Goal: Task Accomplishment & Management: Manage account settings

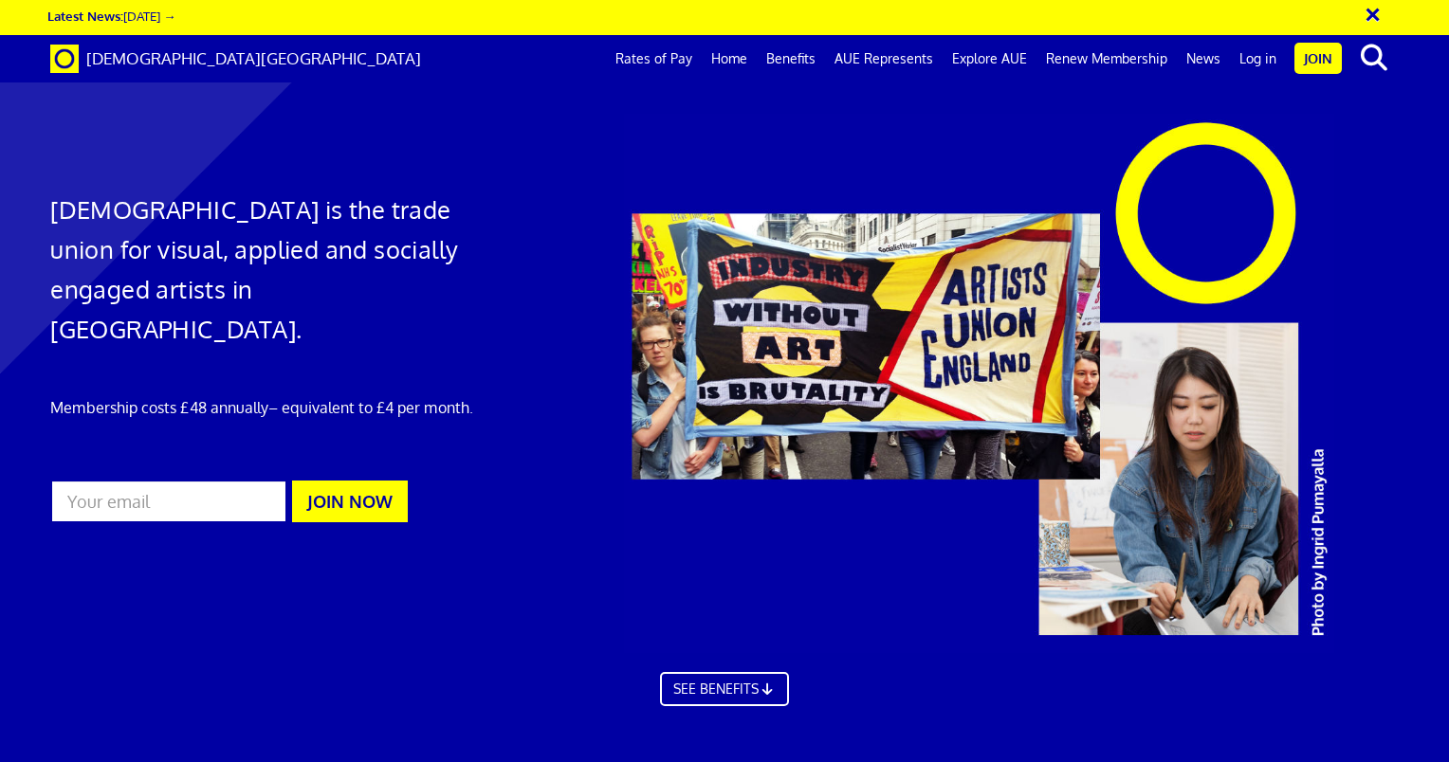
scroll to position [0, 14]
click at [802, 60] on link "Benefits" at bounding box center [791, 58] width 68 height 47
click at [1260, 63] on link "Log in" at bounding box center [1258, 58] width 56 height 47
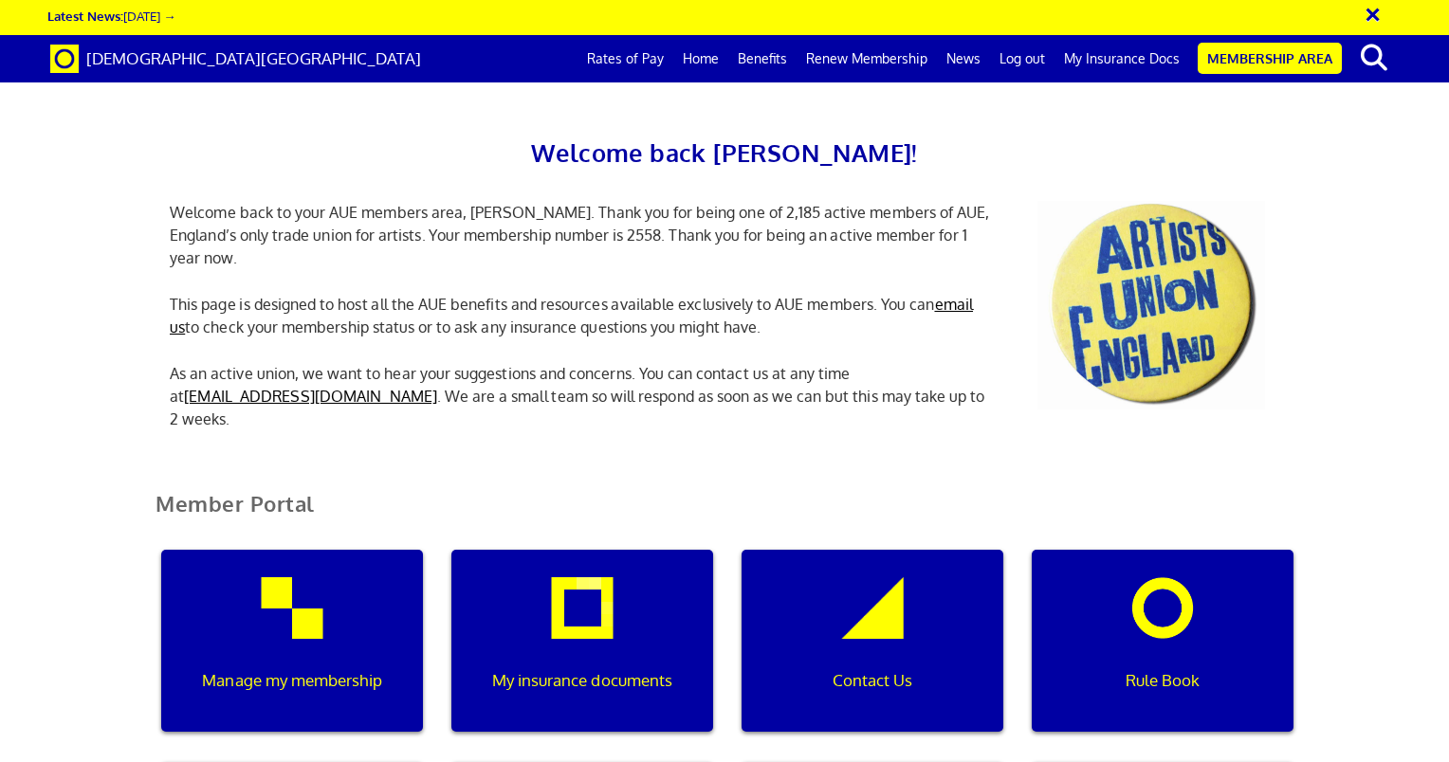
scroll to position [0, 6]
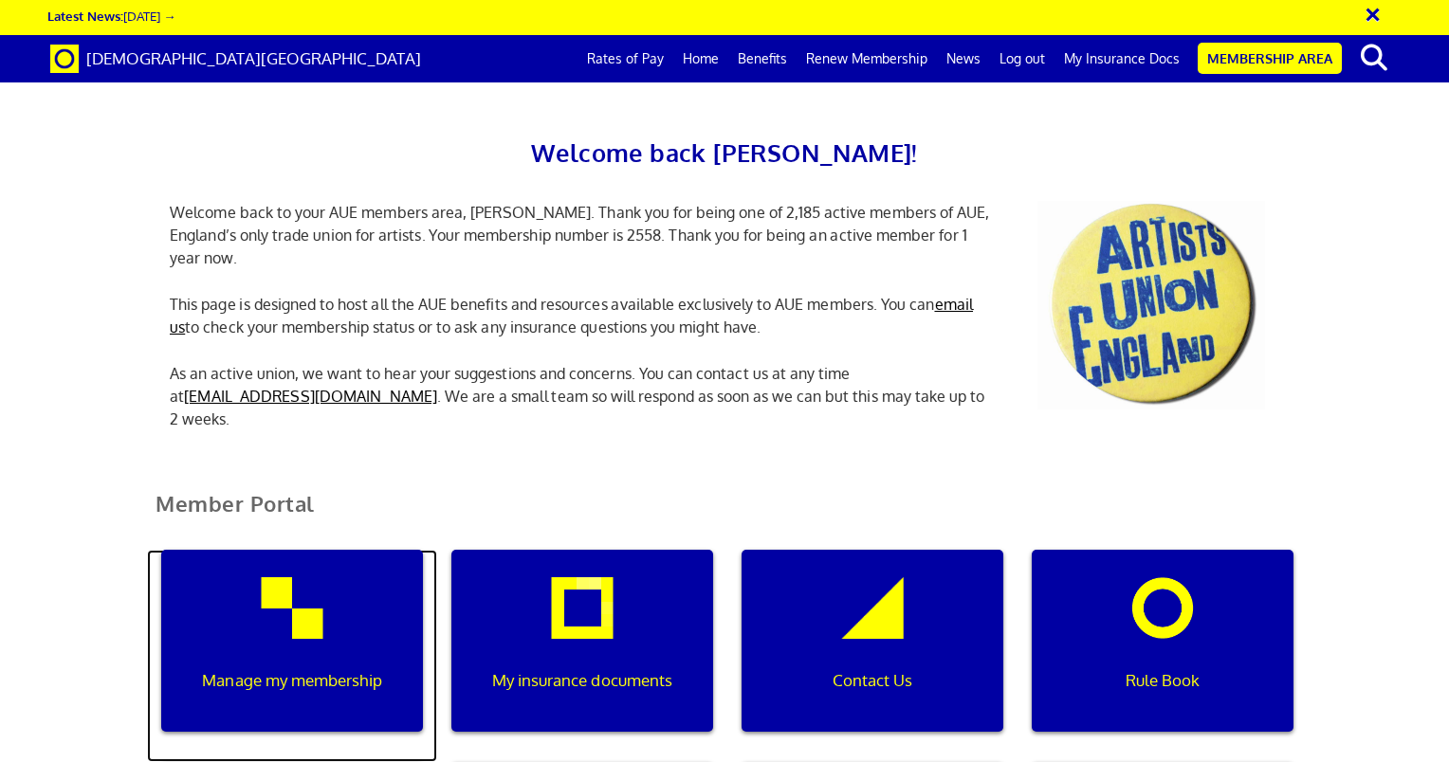
click at [281, 669] on p "Manage my membership" at bounding box center [291, 681] width 235 height 25
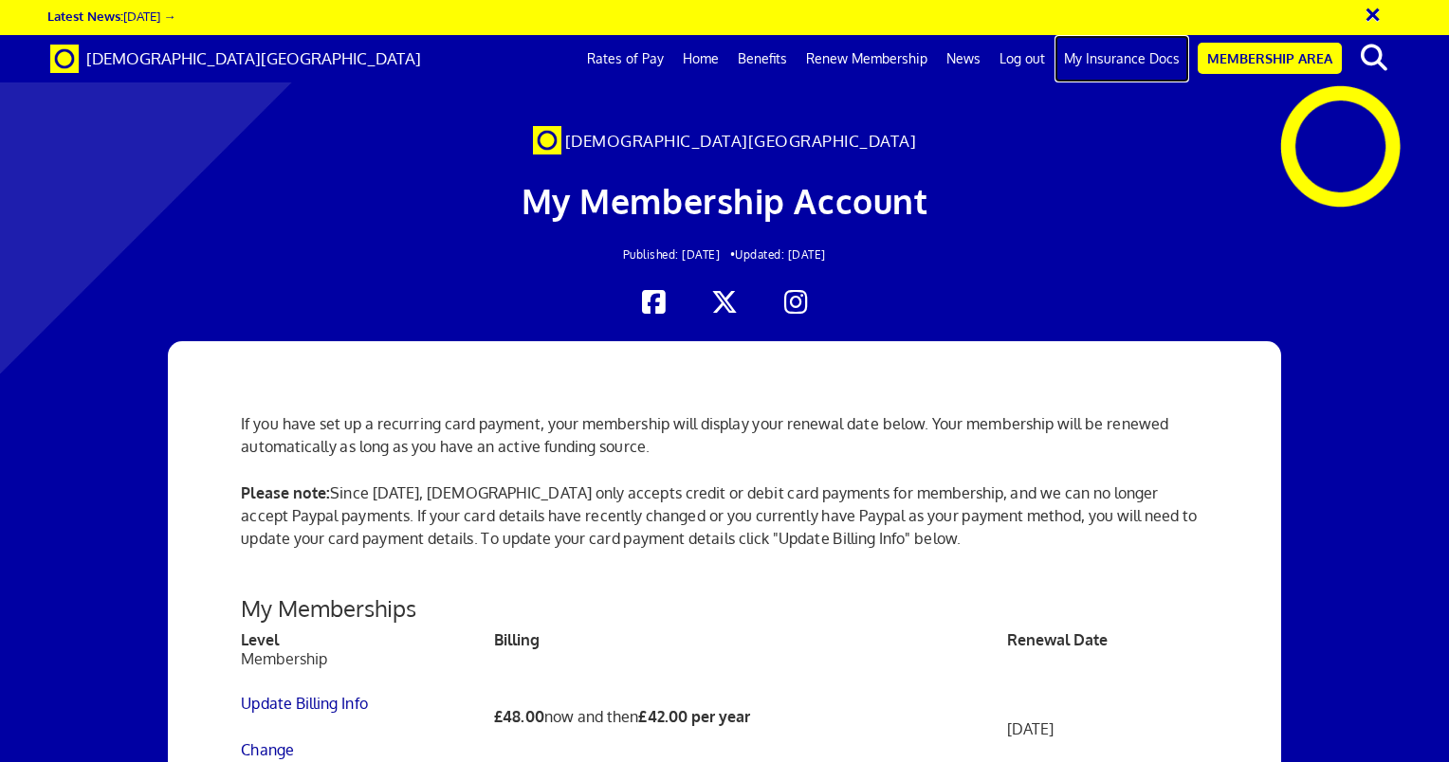
click at [1108, 58] on link "My Insurance Docs" at bounding box center [1122, 58] width 135 height 47
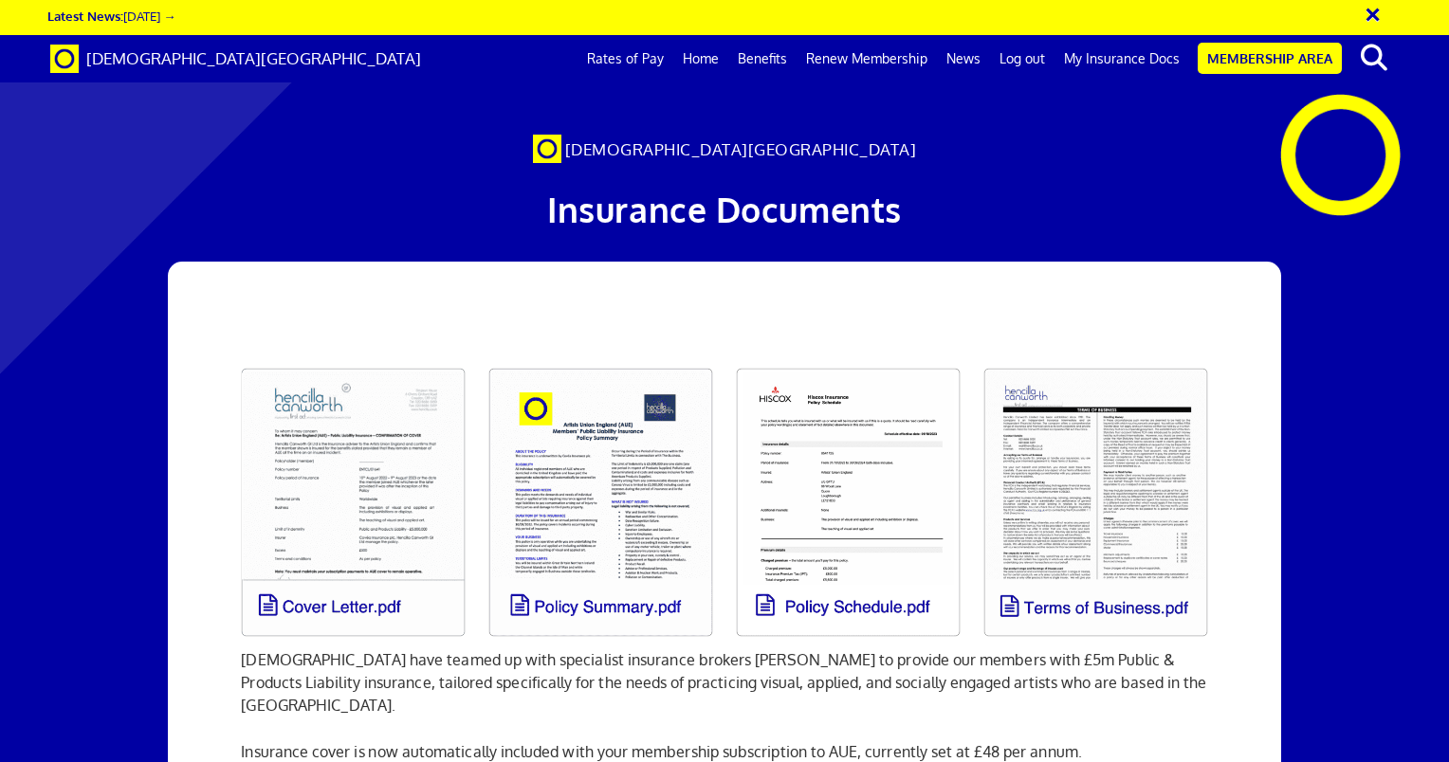
scroll to position [228, 0]
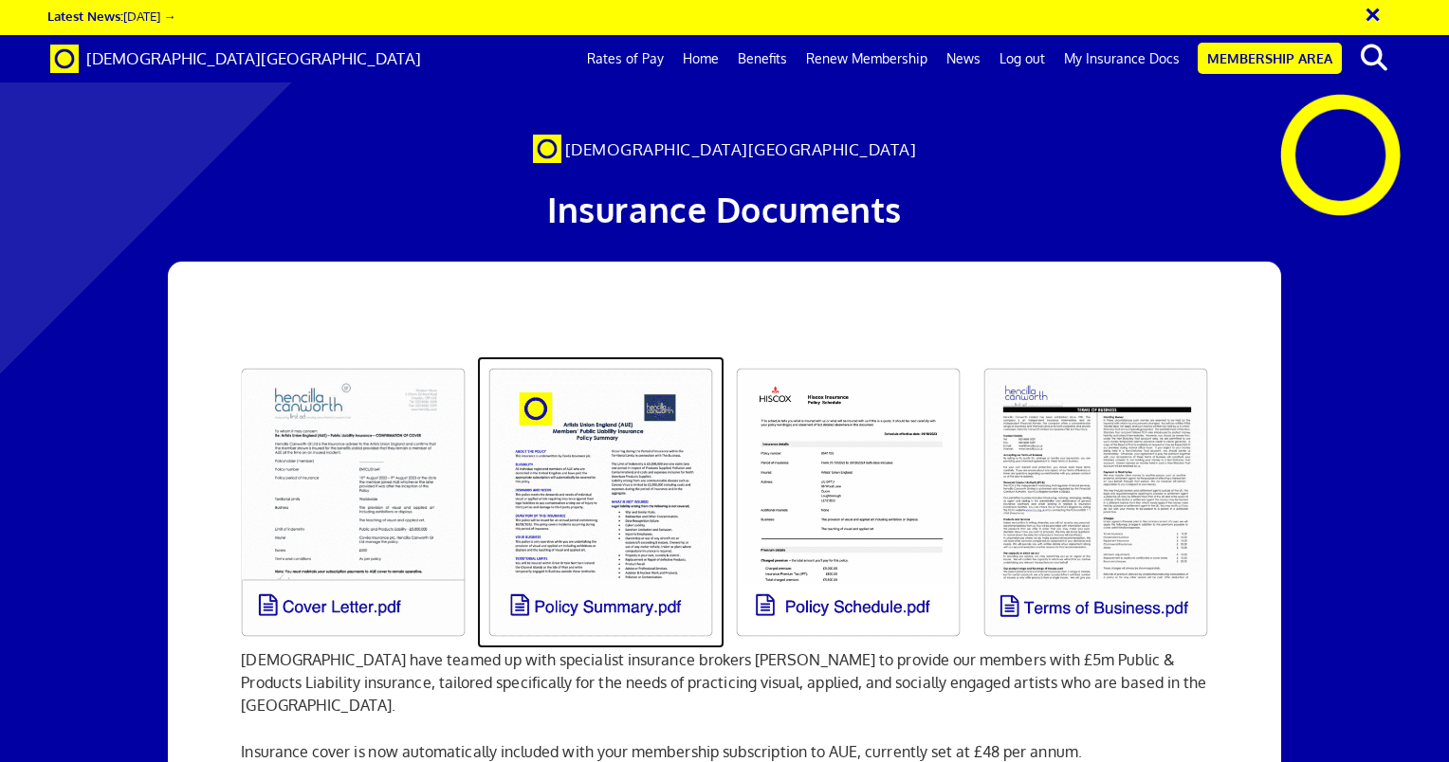
click at [592, 357] on link at bounding box center [601, 503] width 248 height 292
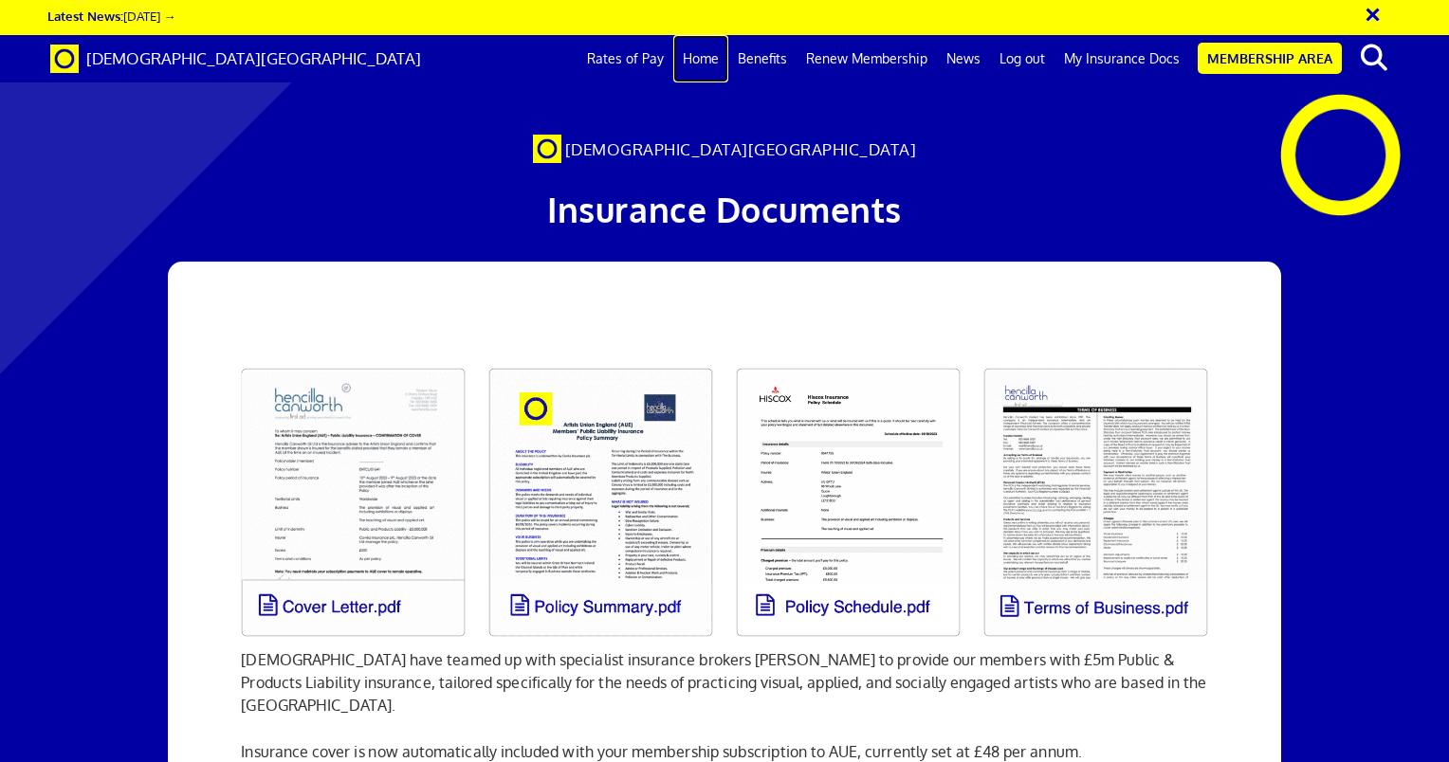
click at [715, 59] on link "Home" at bounding box center [700, 58] width 55 height 47
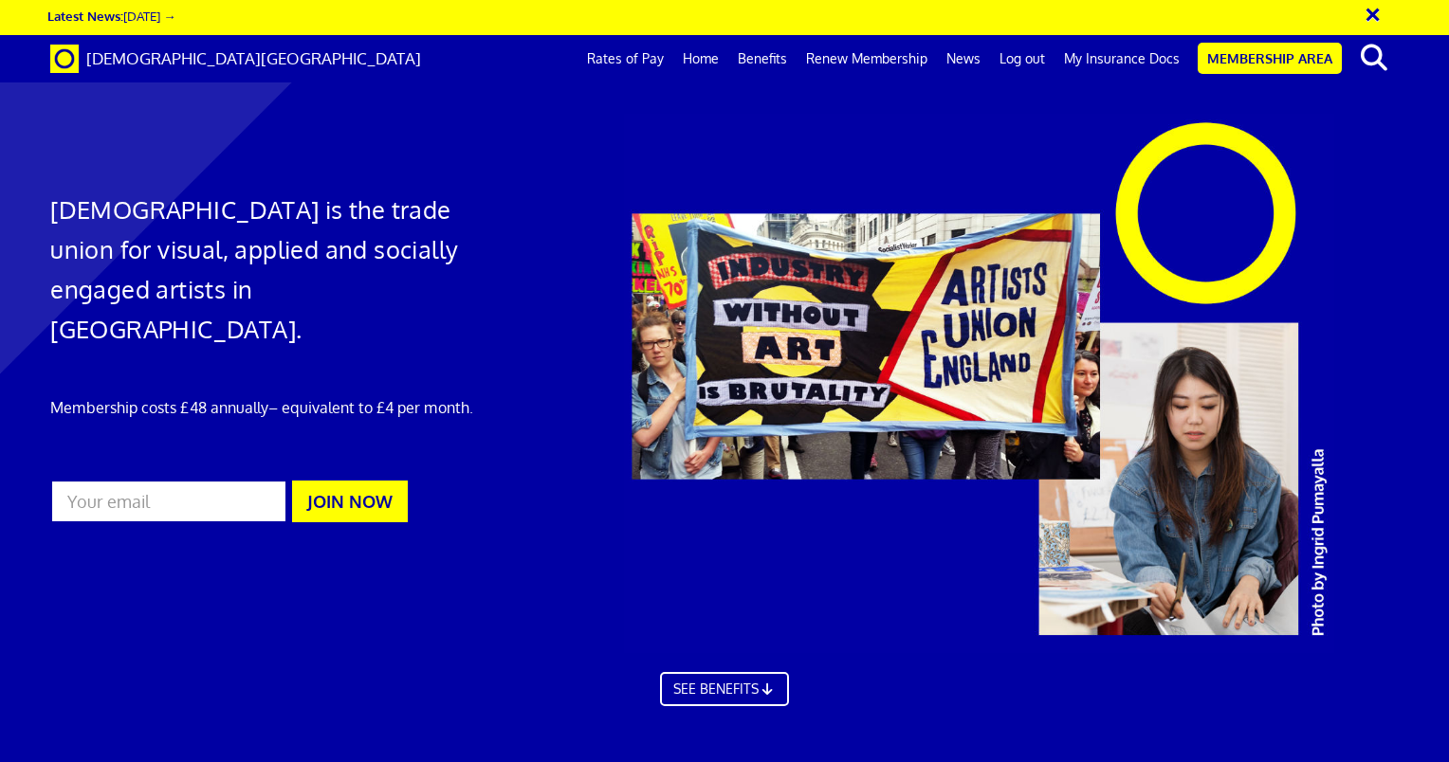
scroll to position [0, 14]
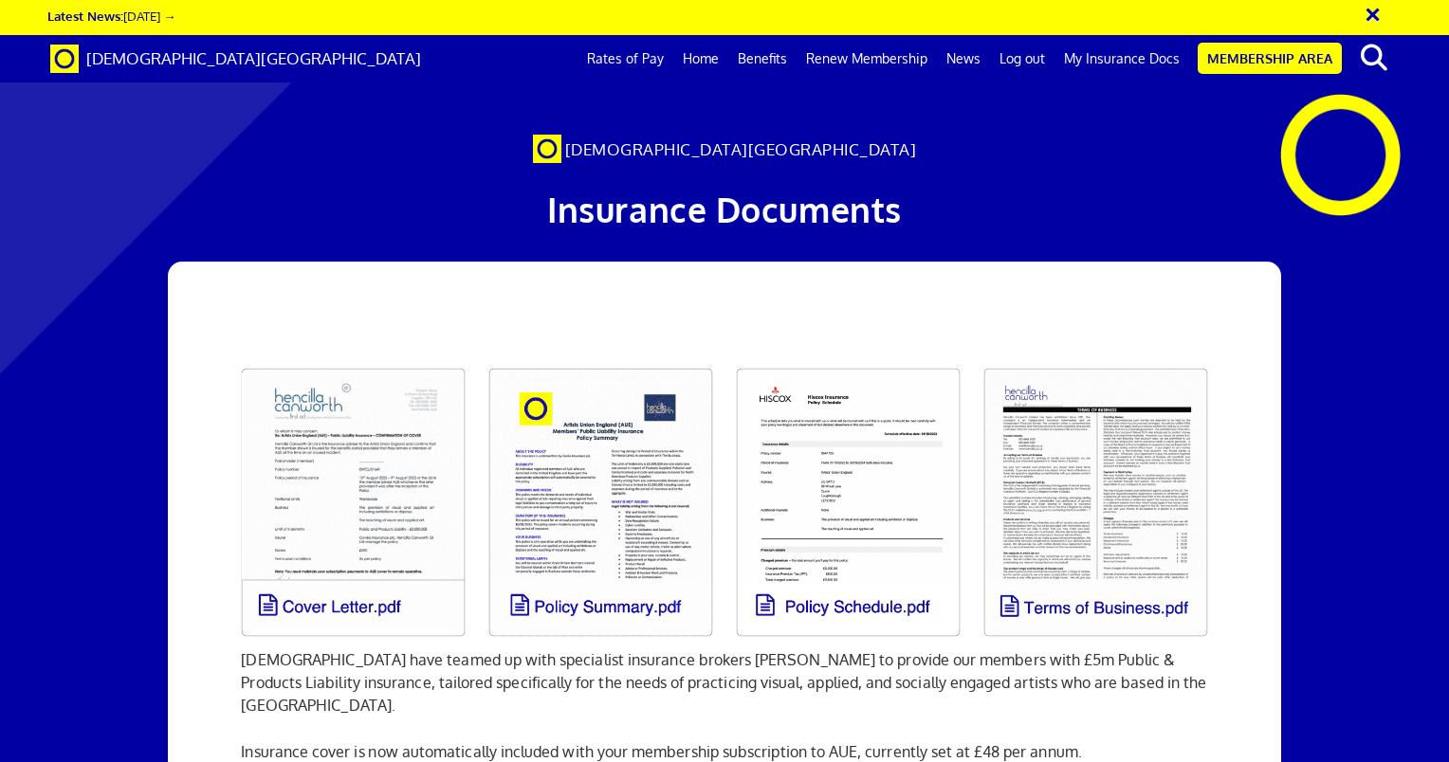
scroll to position [0, 14]
click at [1218, 53] on link "Membership Area" at bounding box center [1270, 58] width 144 height 31
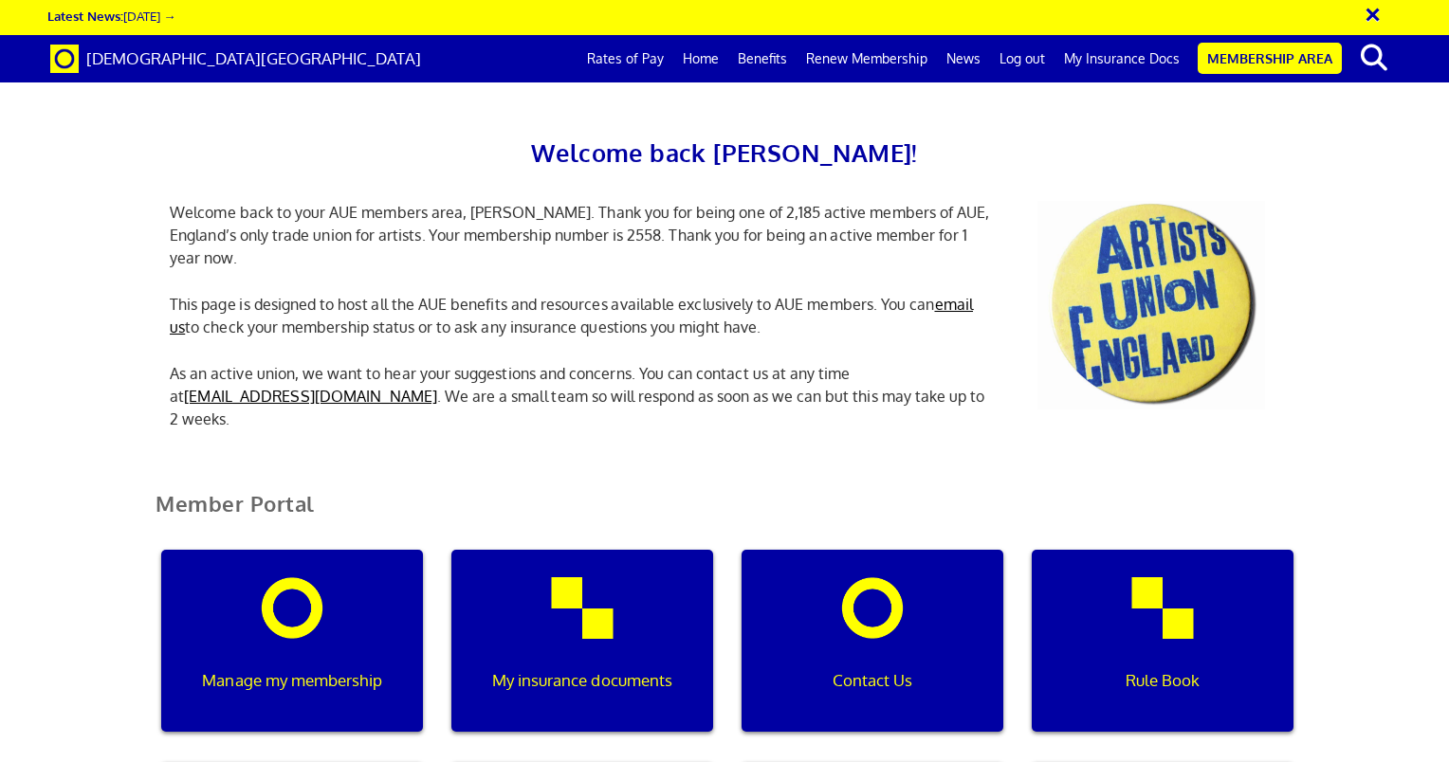
scroll to position [417, 0]
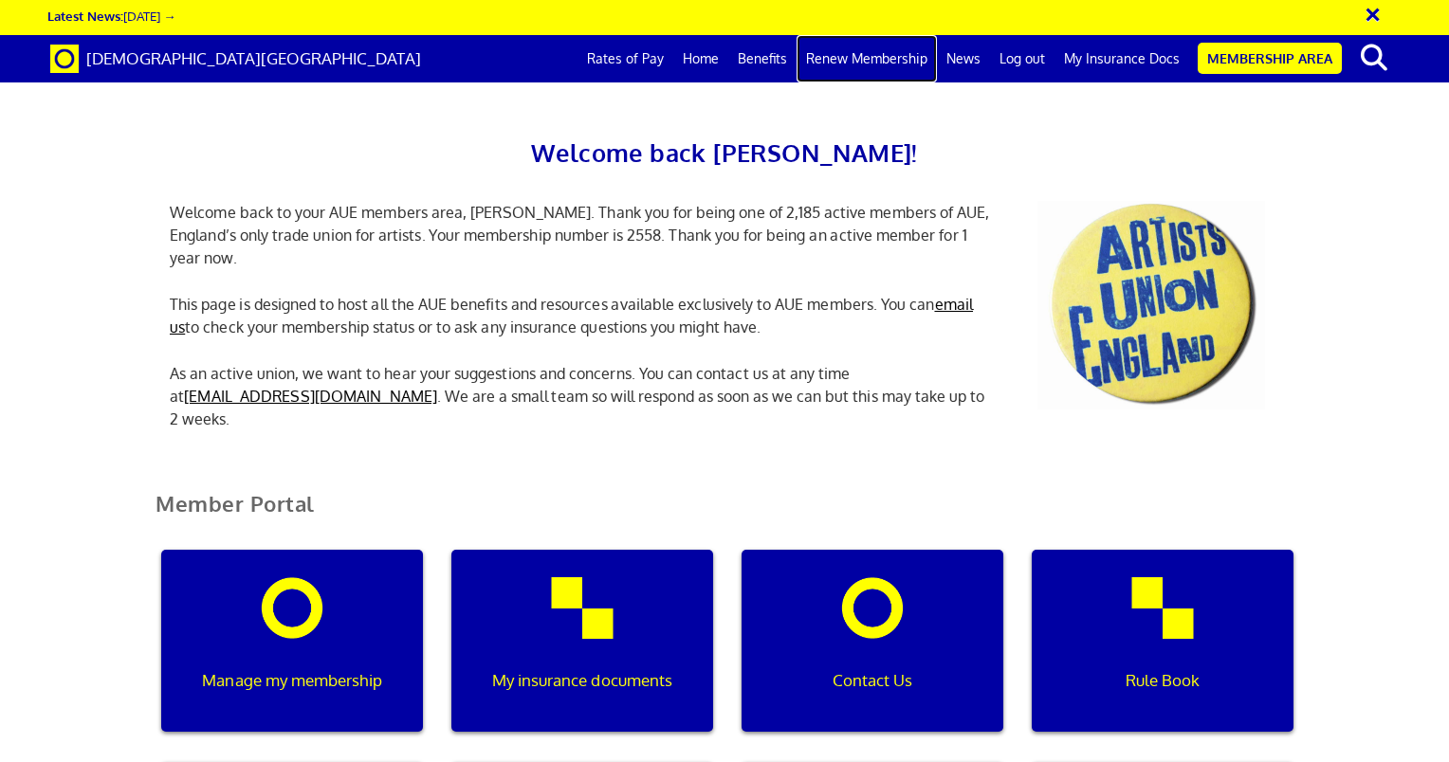
click at [869, 70] on link "Renew Membership" at bounding box center [867, 58] width 140 height 47
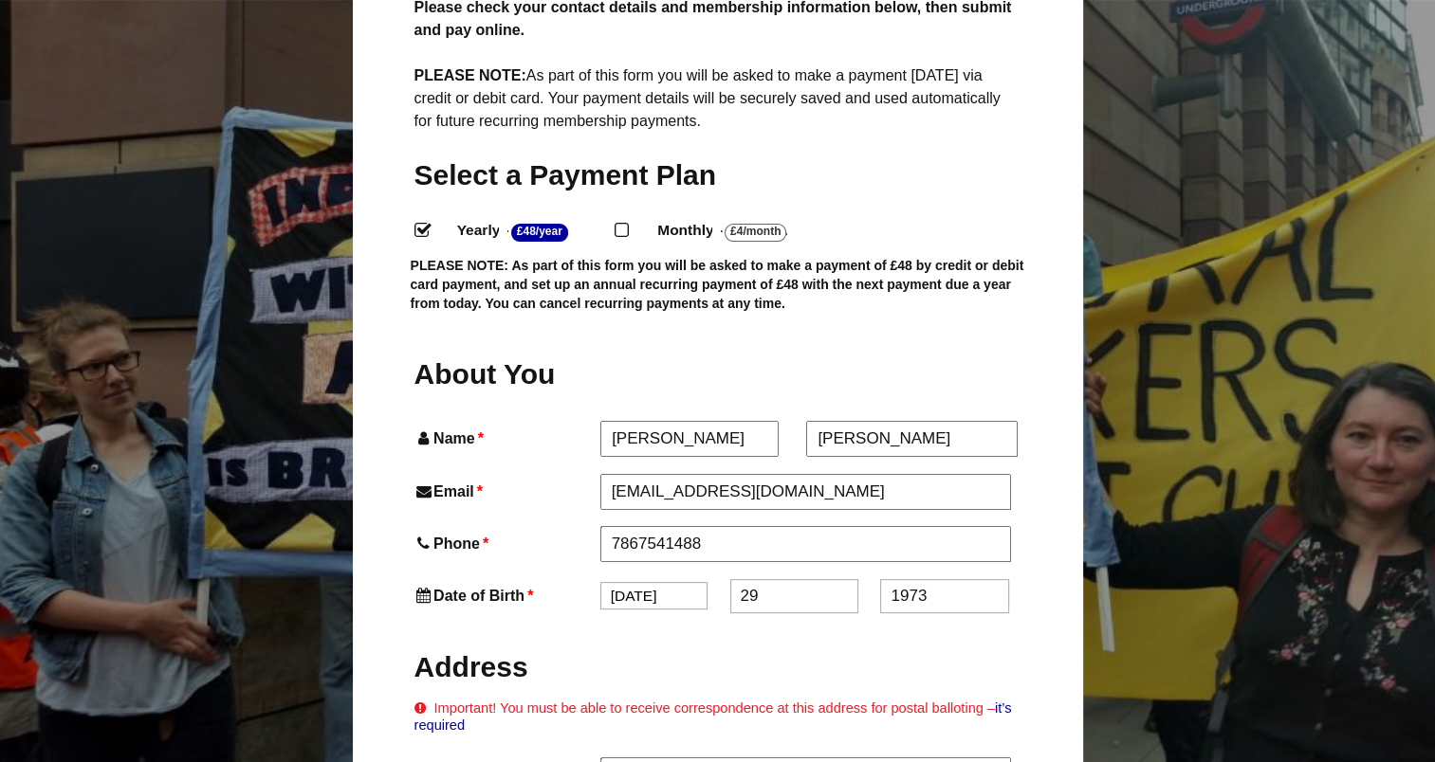
scroll to position [531, 0]
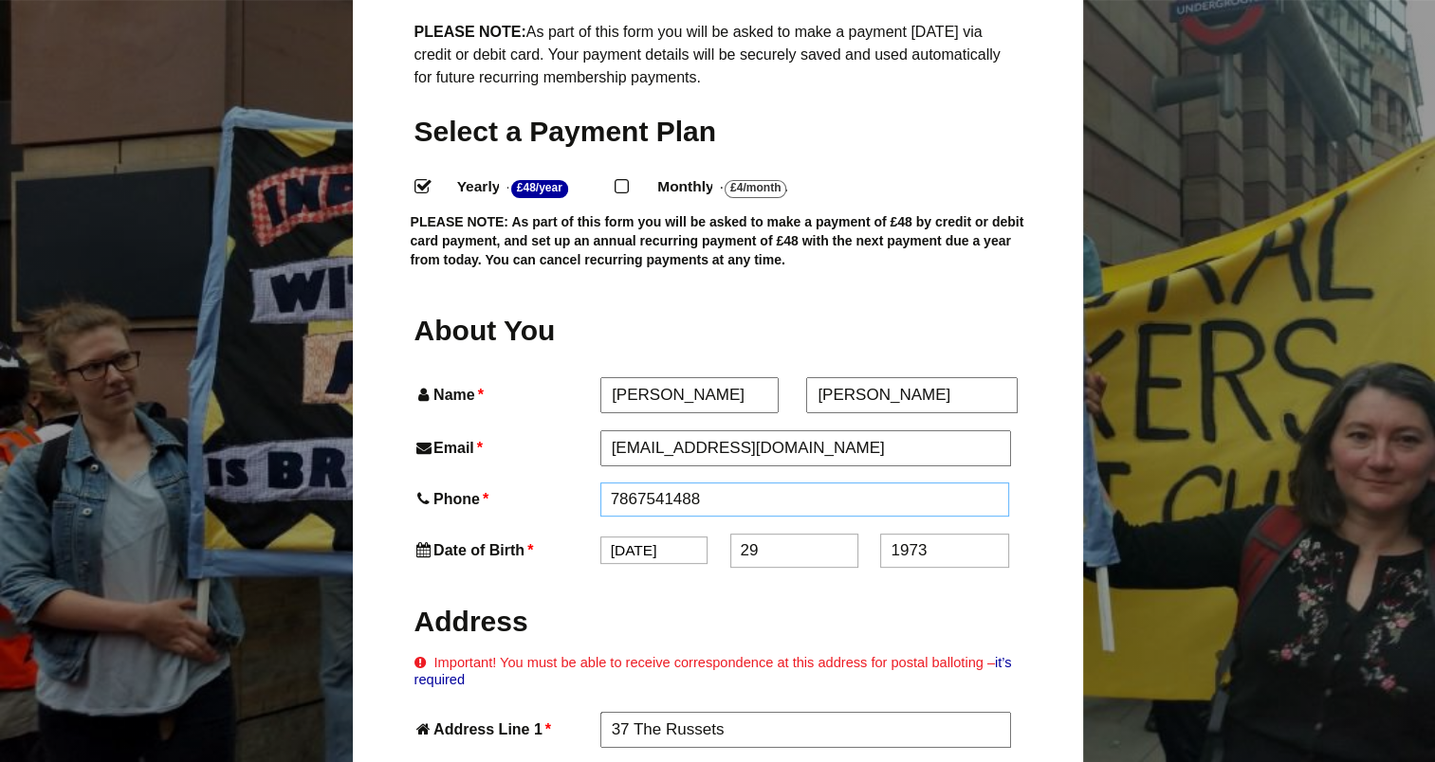
click at [607, 483] on input "7867541488" at bounding box center [805, 500] width 410 height 34
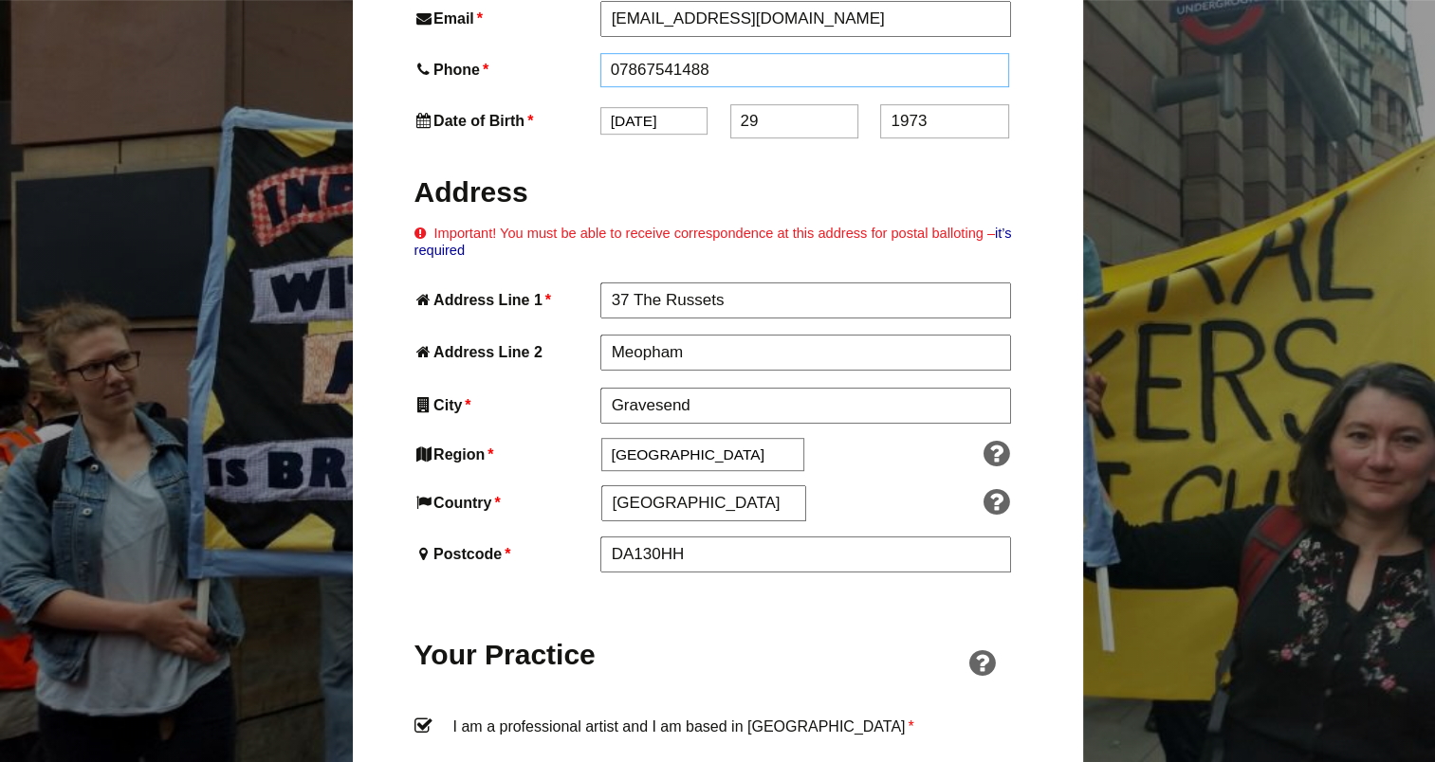
scroll to position [1062, 0]
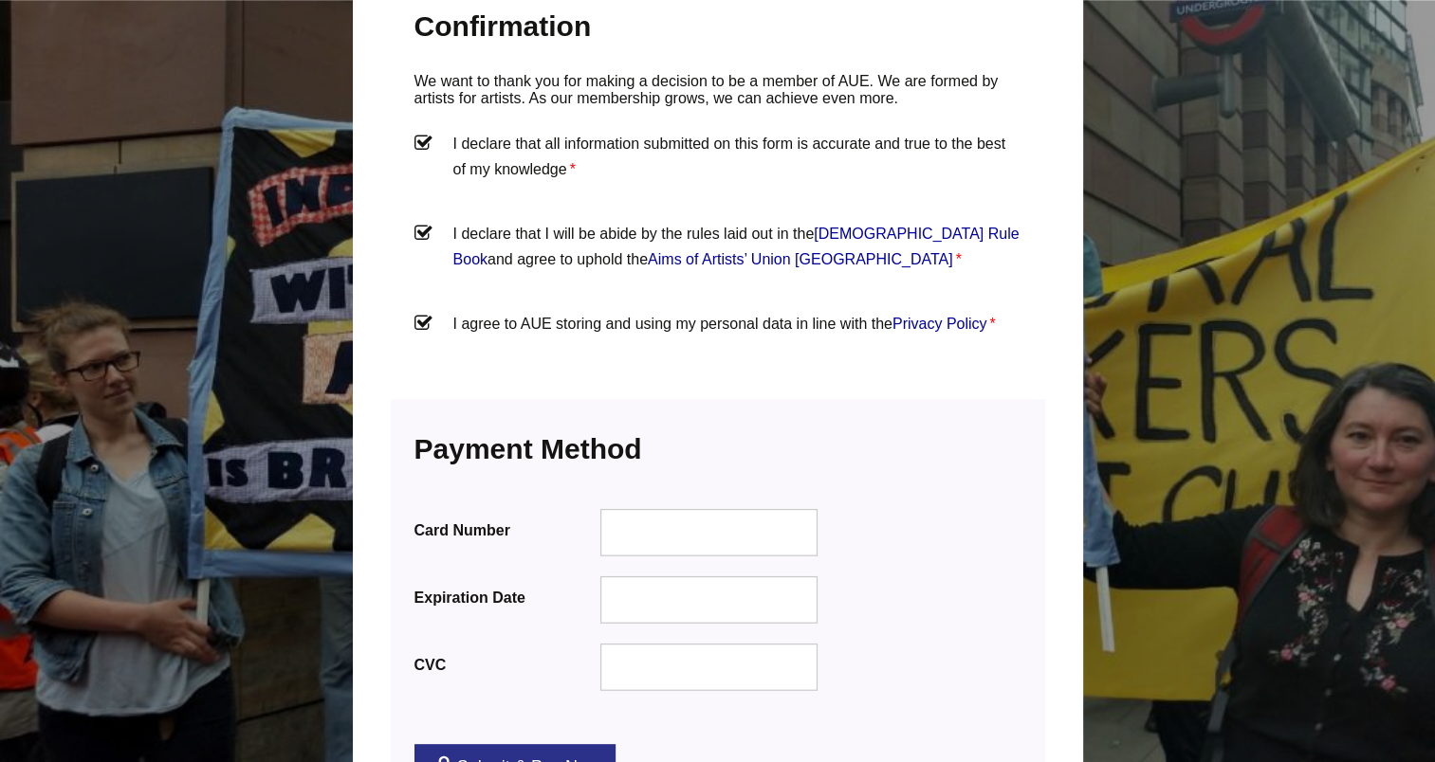
type input "07867541488"
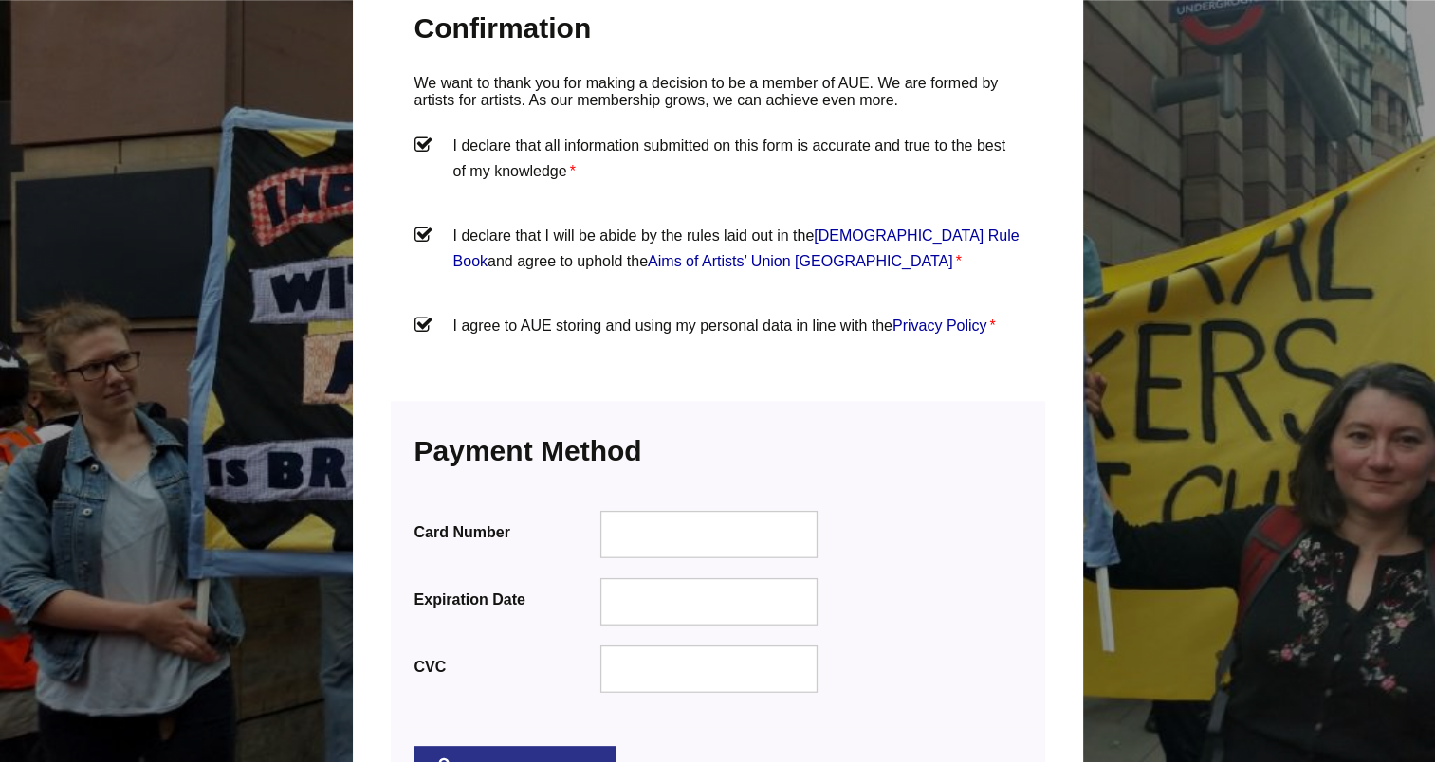
scroll to position [2110, 0]
click at [709, 507] on div "Card Number" at bounding box center [717, 533] width 607 height 52
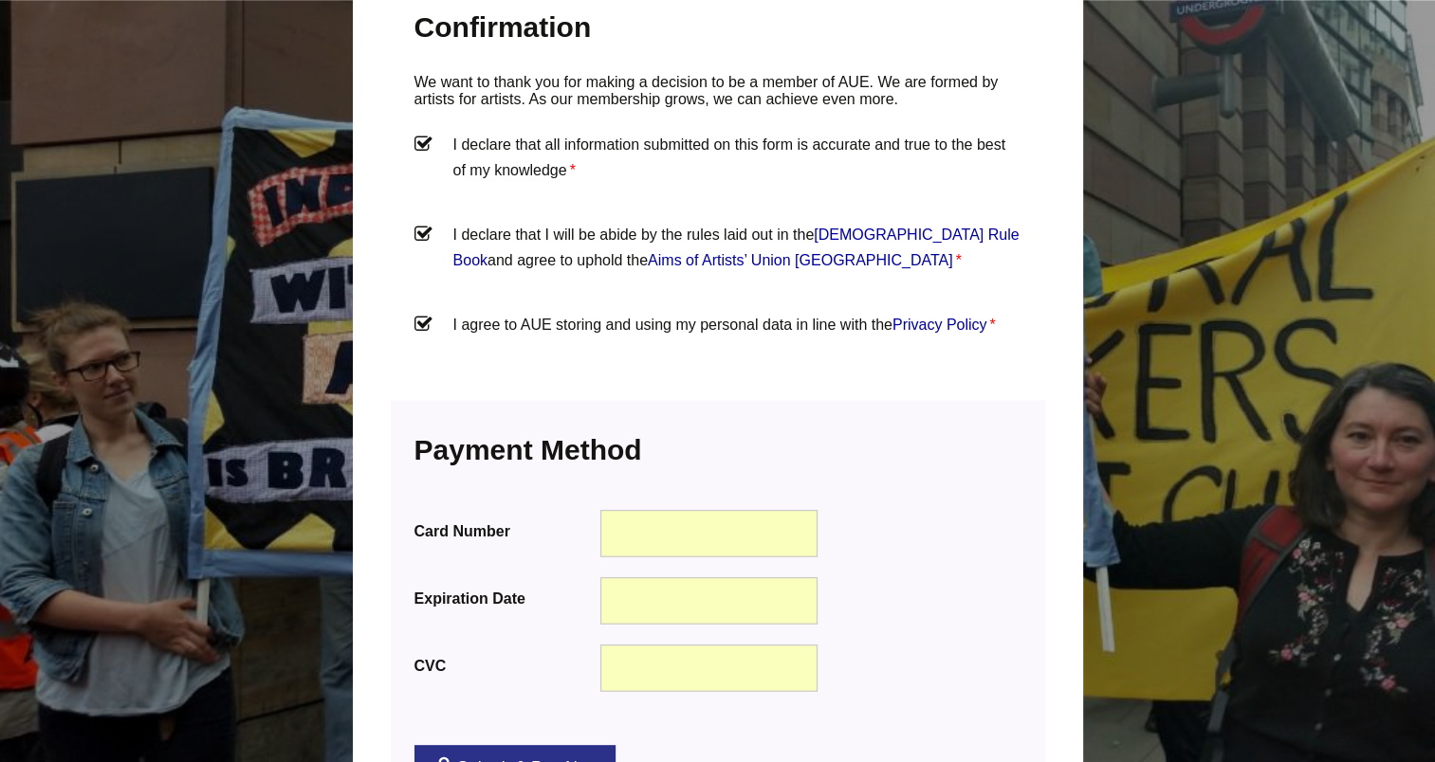
click at [539, 745] on link "Submit & Pay Now" at bounding box center [514, 768] width 201 height 46
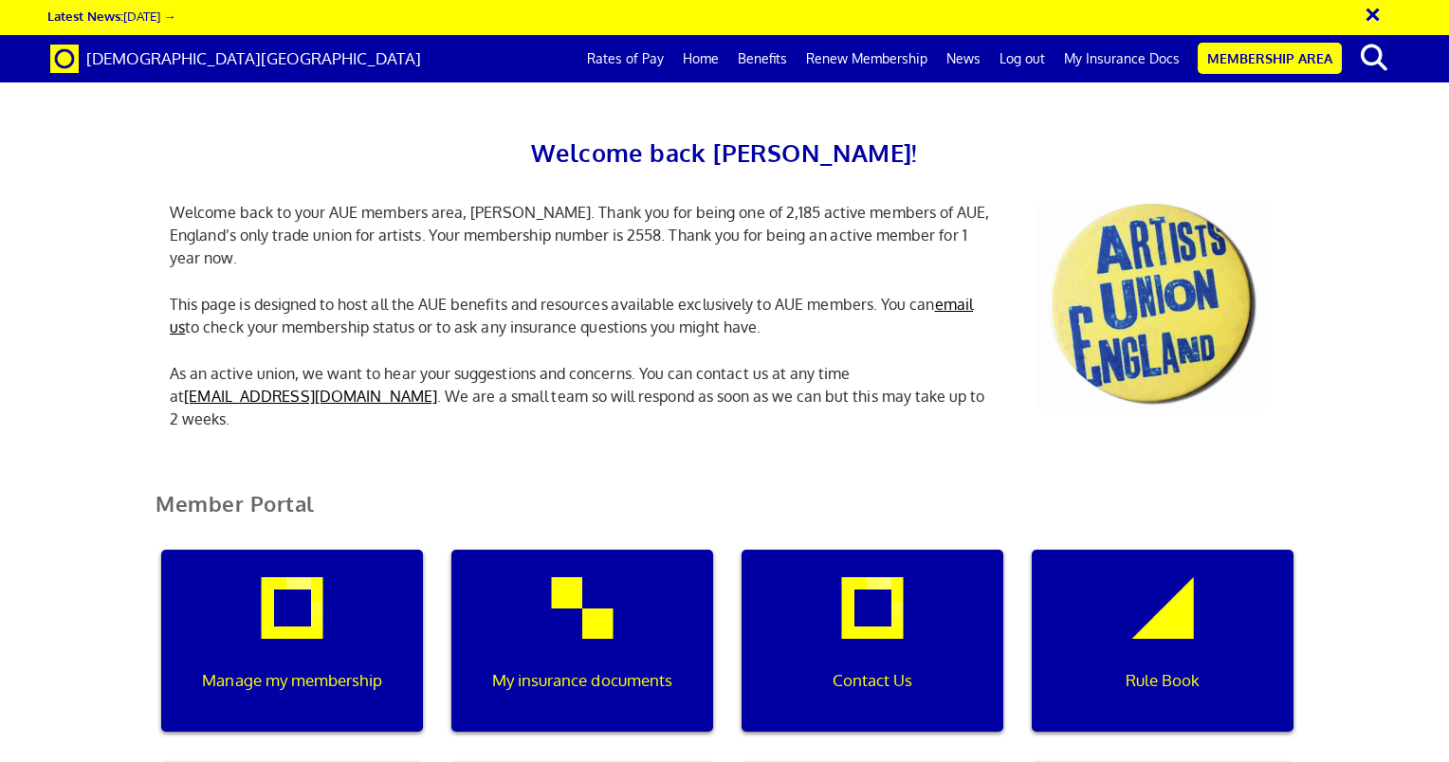
scroll to position [0, 6]
click at [591, 669] on p "My insurance documents" at bounding box center [582, 681] width 235 height 25
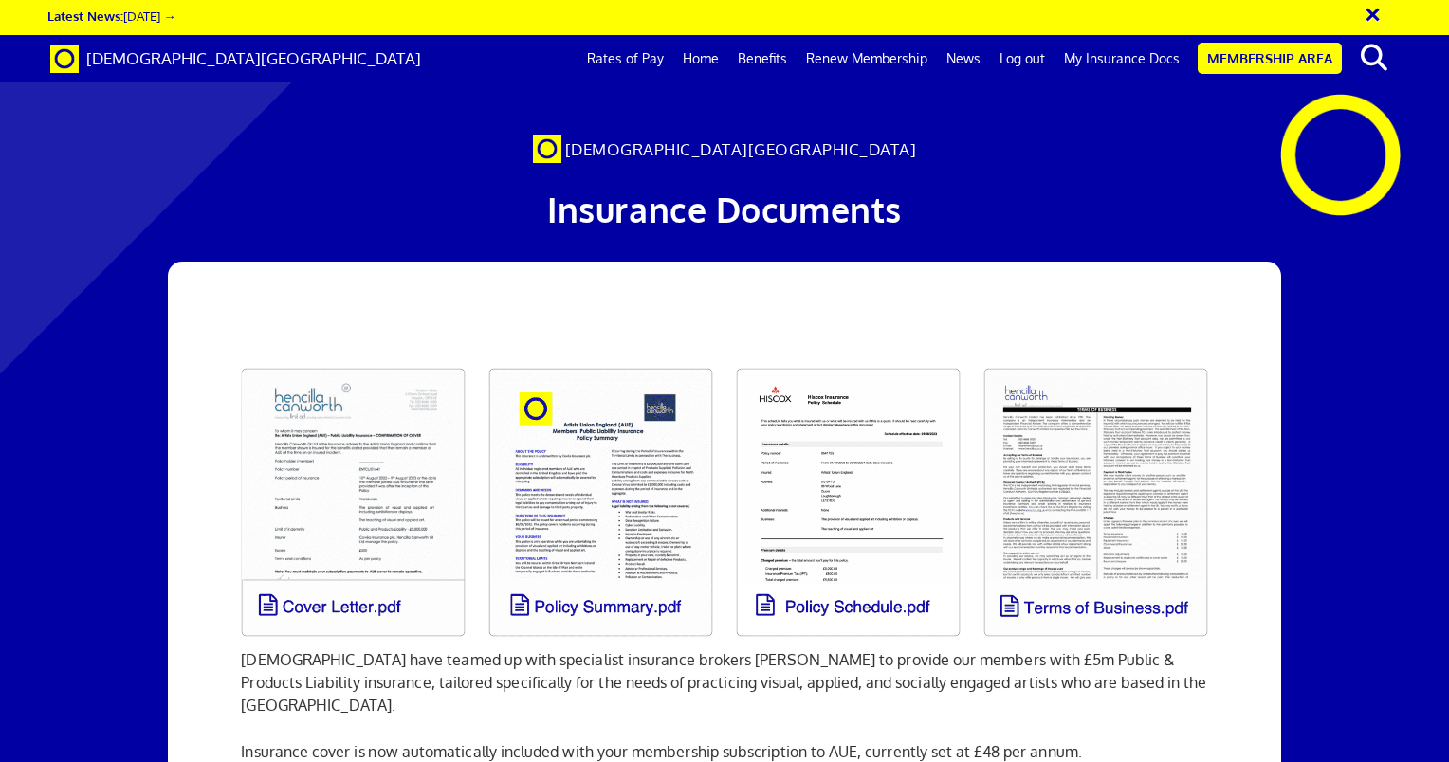
scroll to position [0, 14]
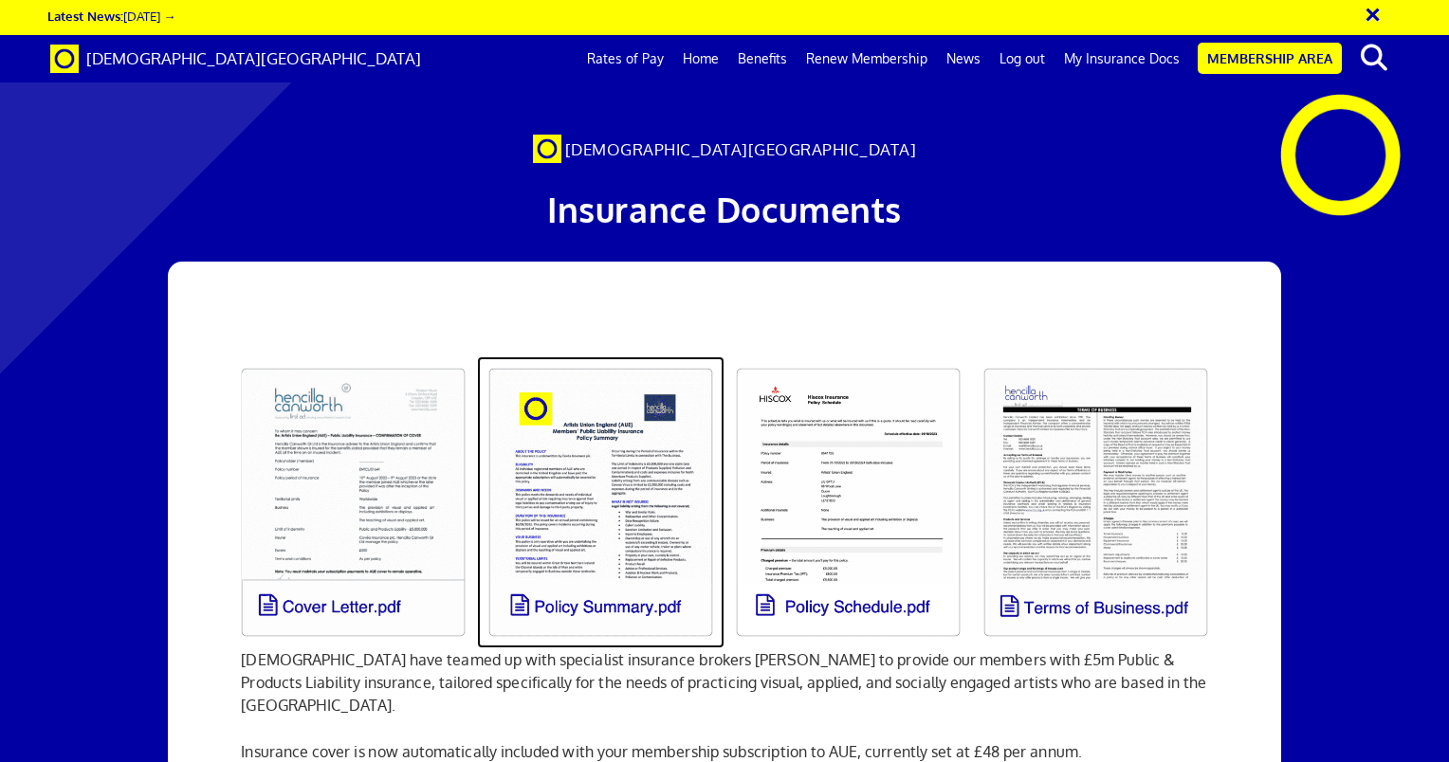
click at [588, 595] on link at bounding box center [601, 503] width 248 height 292
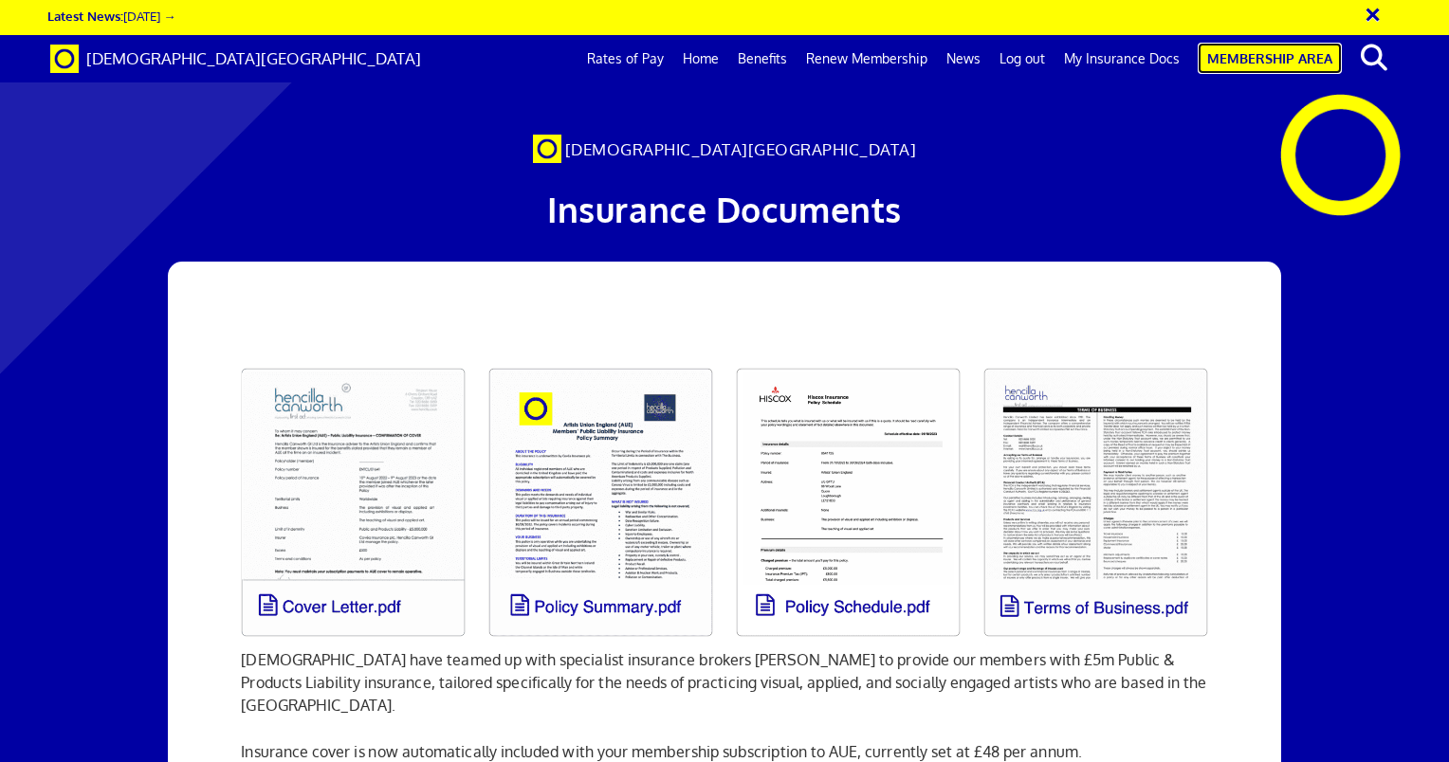
click at [1252, 58] on link "Membership Area" at bounding box center [1270, 58] width 144 height 31
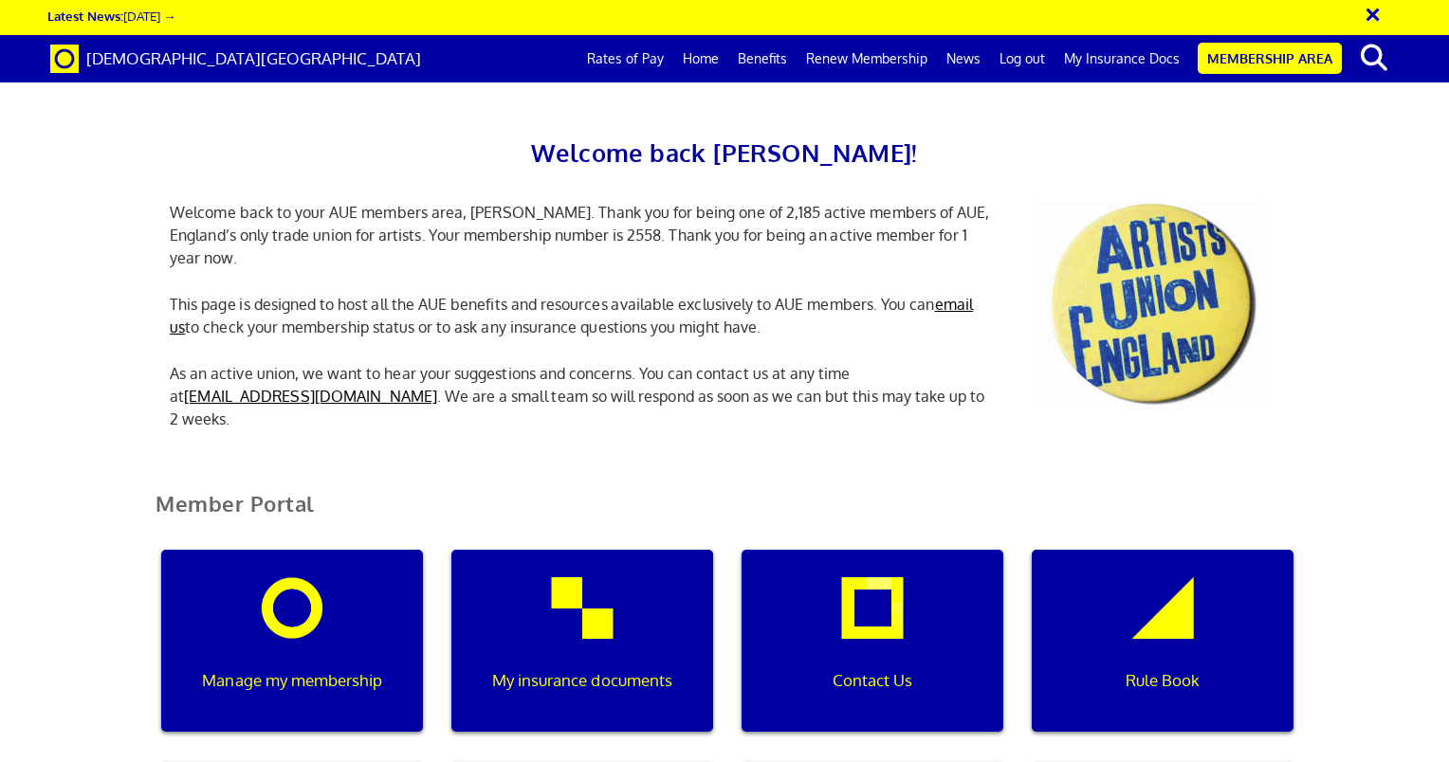
scroll to position [0, 6]
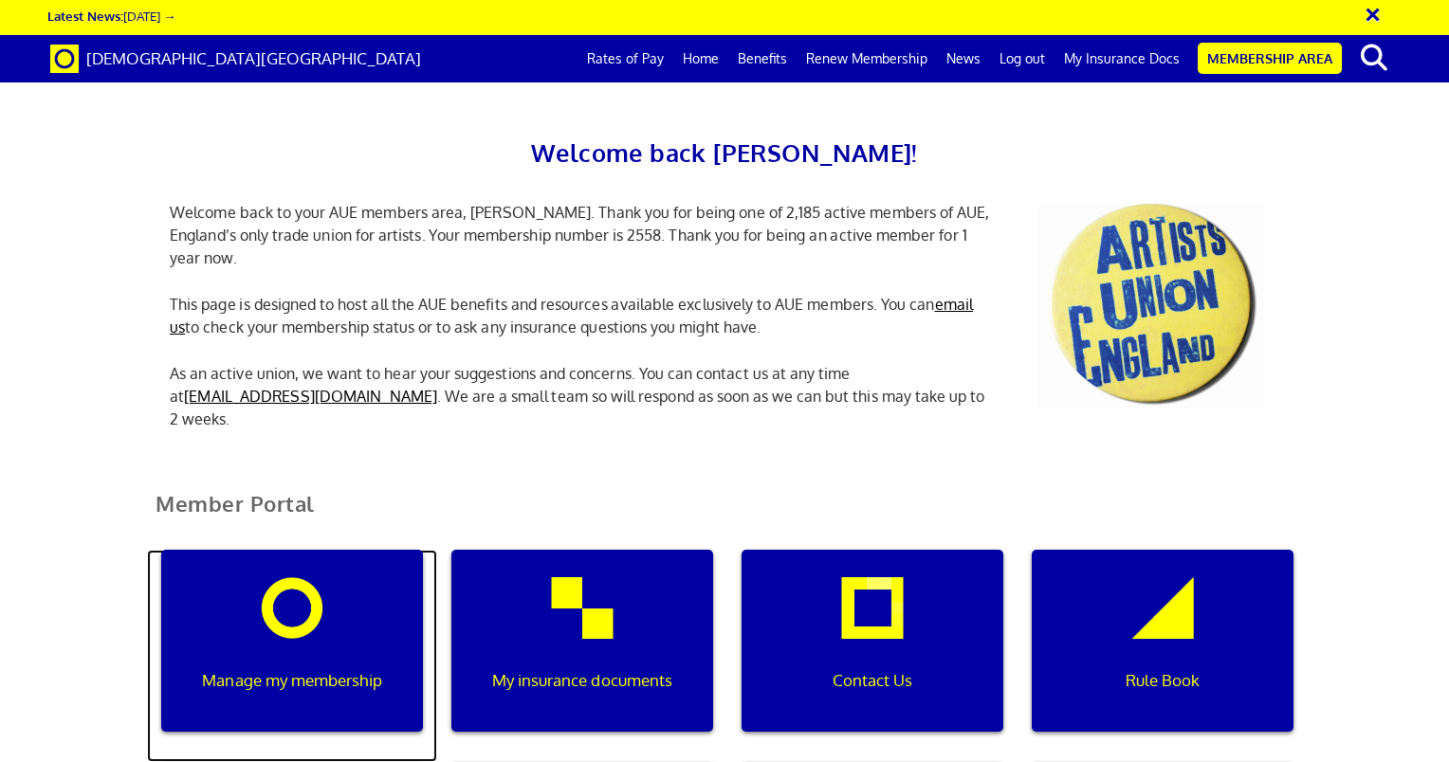
click at [303, 672] on p "Manage my membership" at bounding box center [291, 681] width 235 height 25
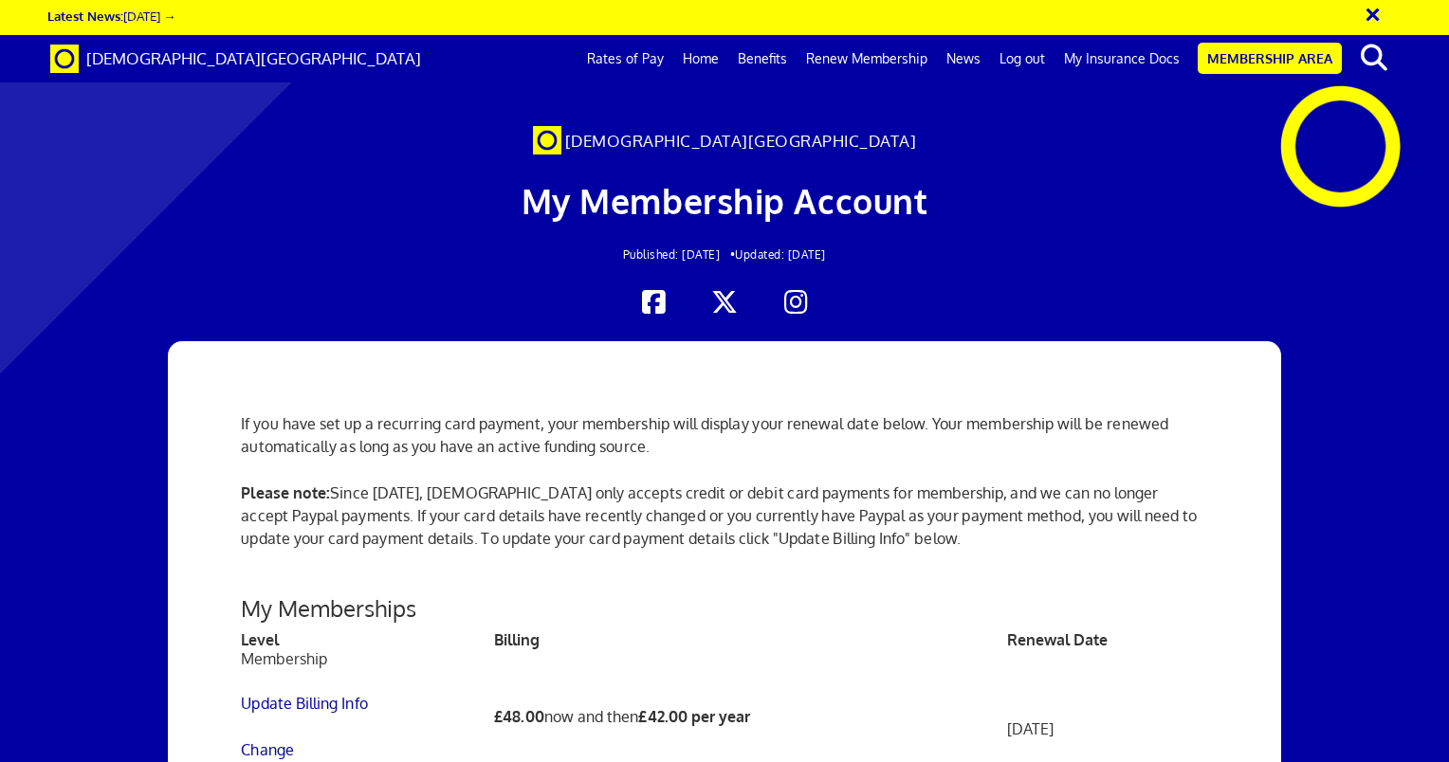
scroll to position [0, 14]
click at [1138, 54] on link "My Insurance Docs" at bounding box center [1122, 58] width 135 height 47
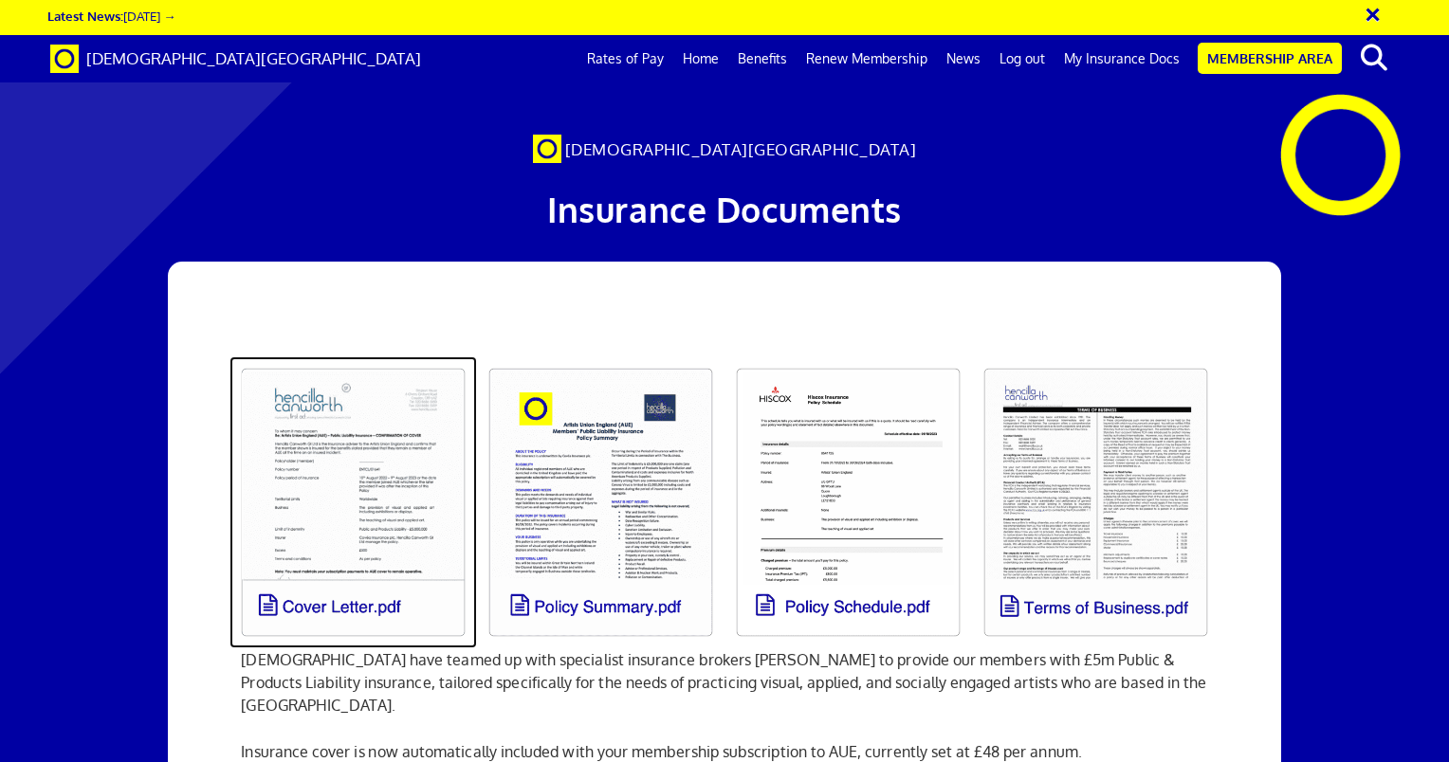
click at [335, 508] on link at bounding box center [353, 503] width 248 height 292
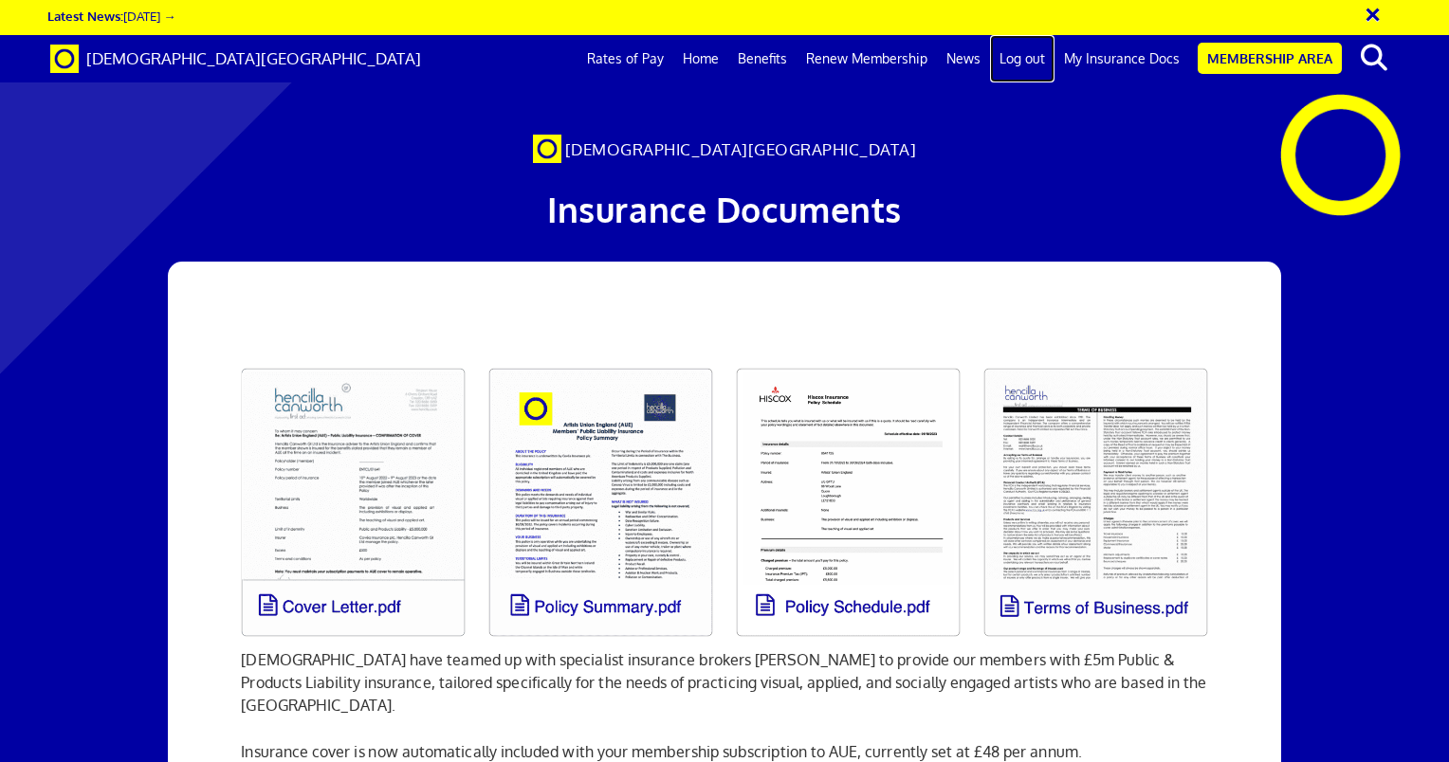
click at [1021, 59] on link "Log out" at bounding box center [1022, 58] width 64 height 47
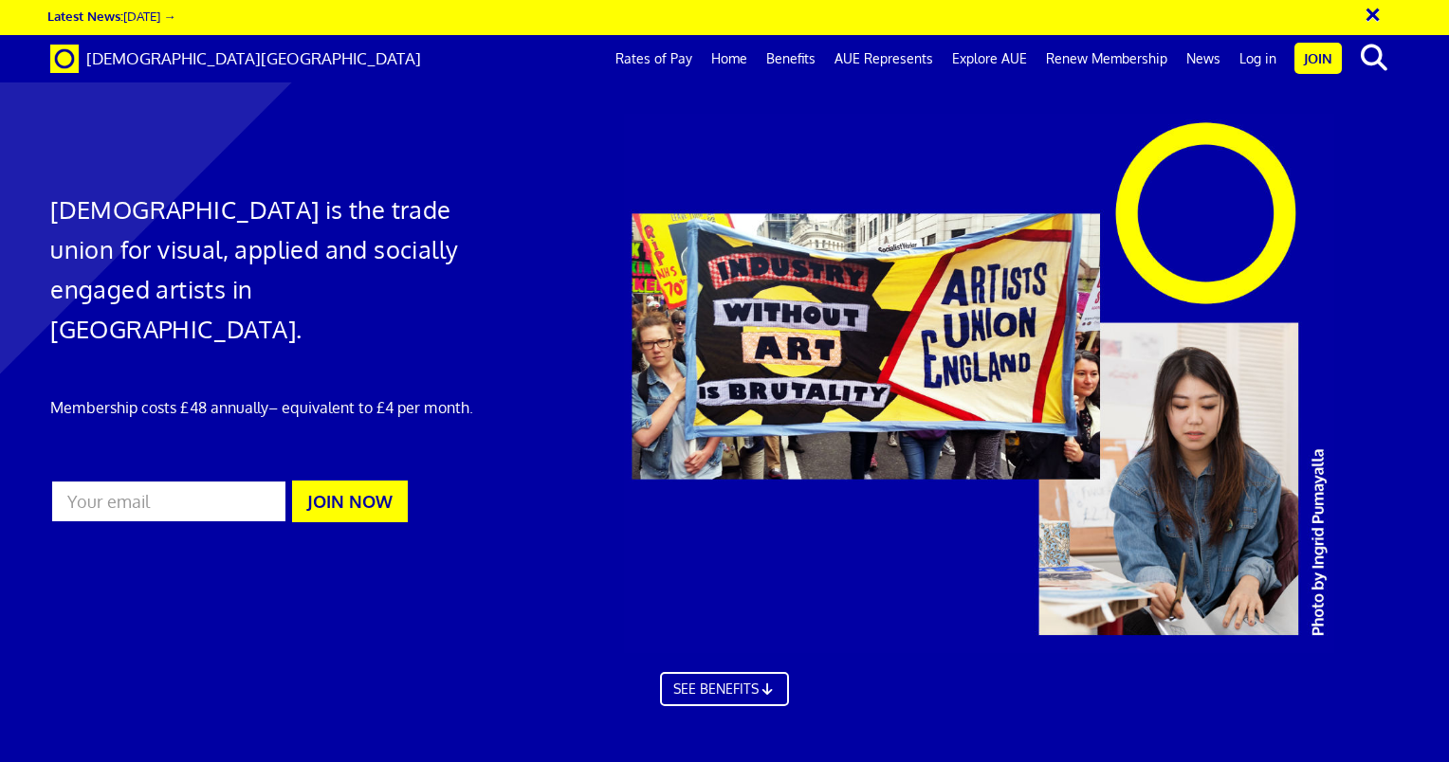
scroll to position [0, 14]
click at [182, 480] on input "email" at bounding box center [168, 502] width 237 height 44
type input "simons_joanne@hotmail.com"
click at [1249, 55] on link "Log in" at bounding box center [1258, 58] width 56 height 47
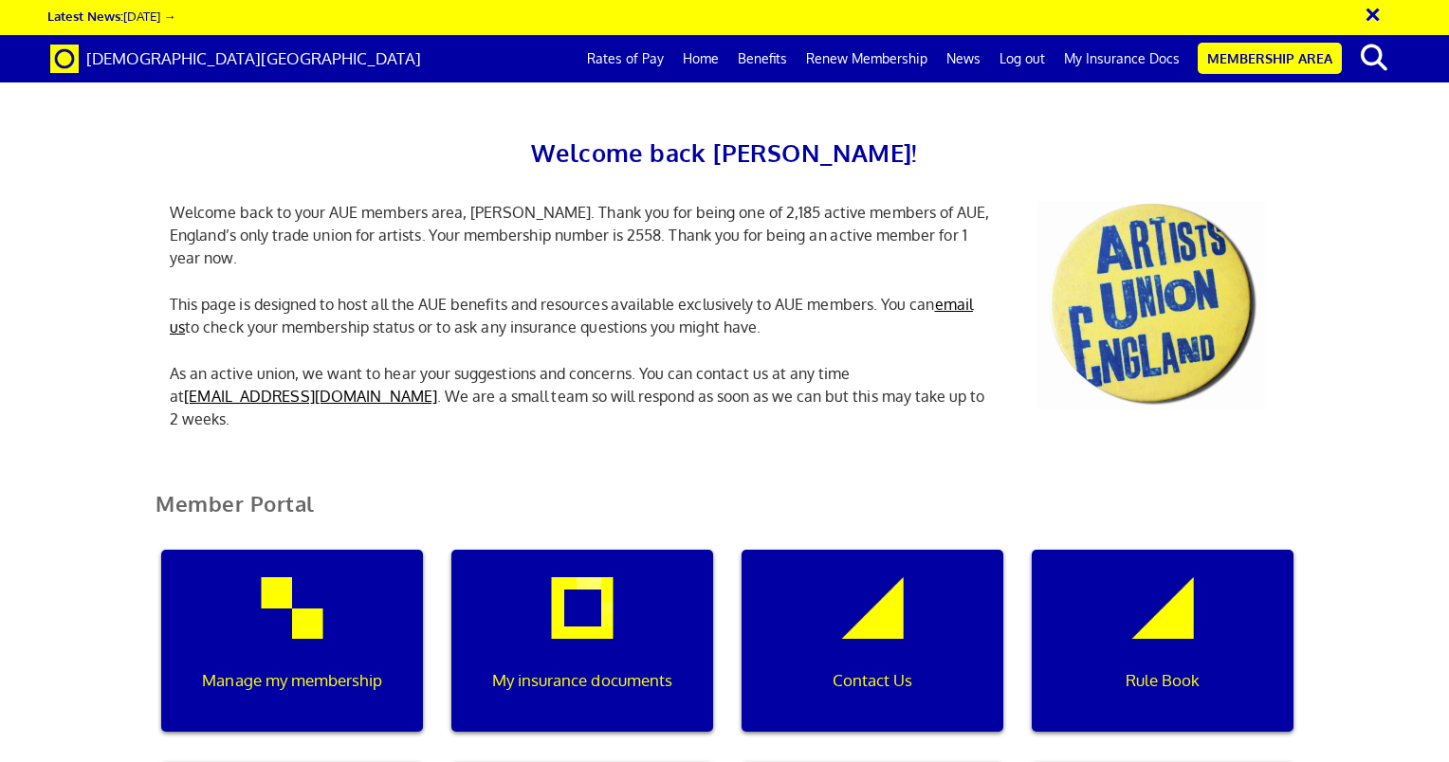
scroll to position [0, 6]
click at [582, 676] on p "My insurance documents" at bounding box center [582, 681] width 235 height 25
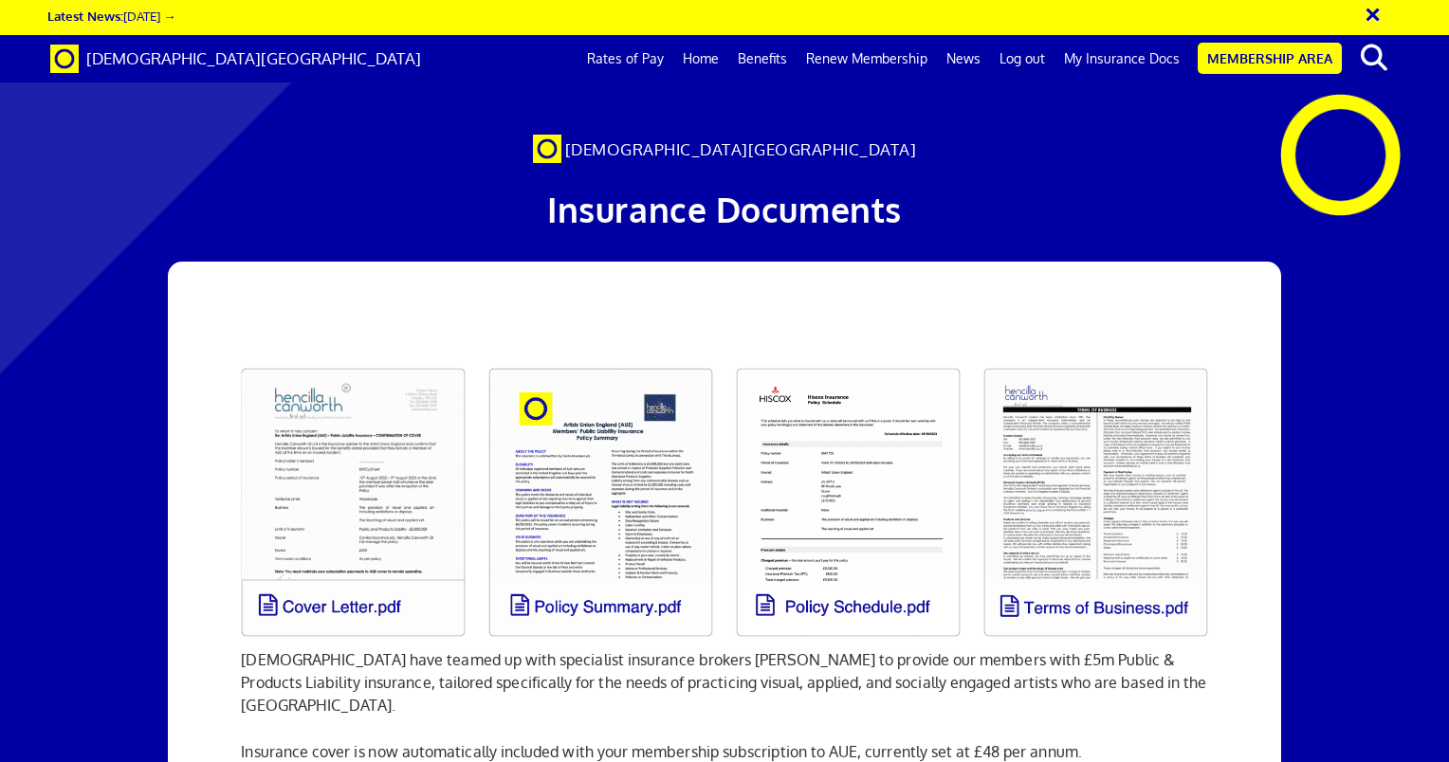
scroll to position [0, 14]
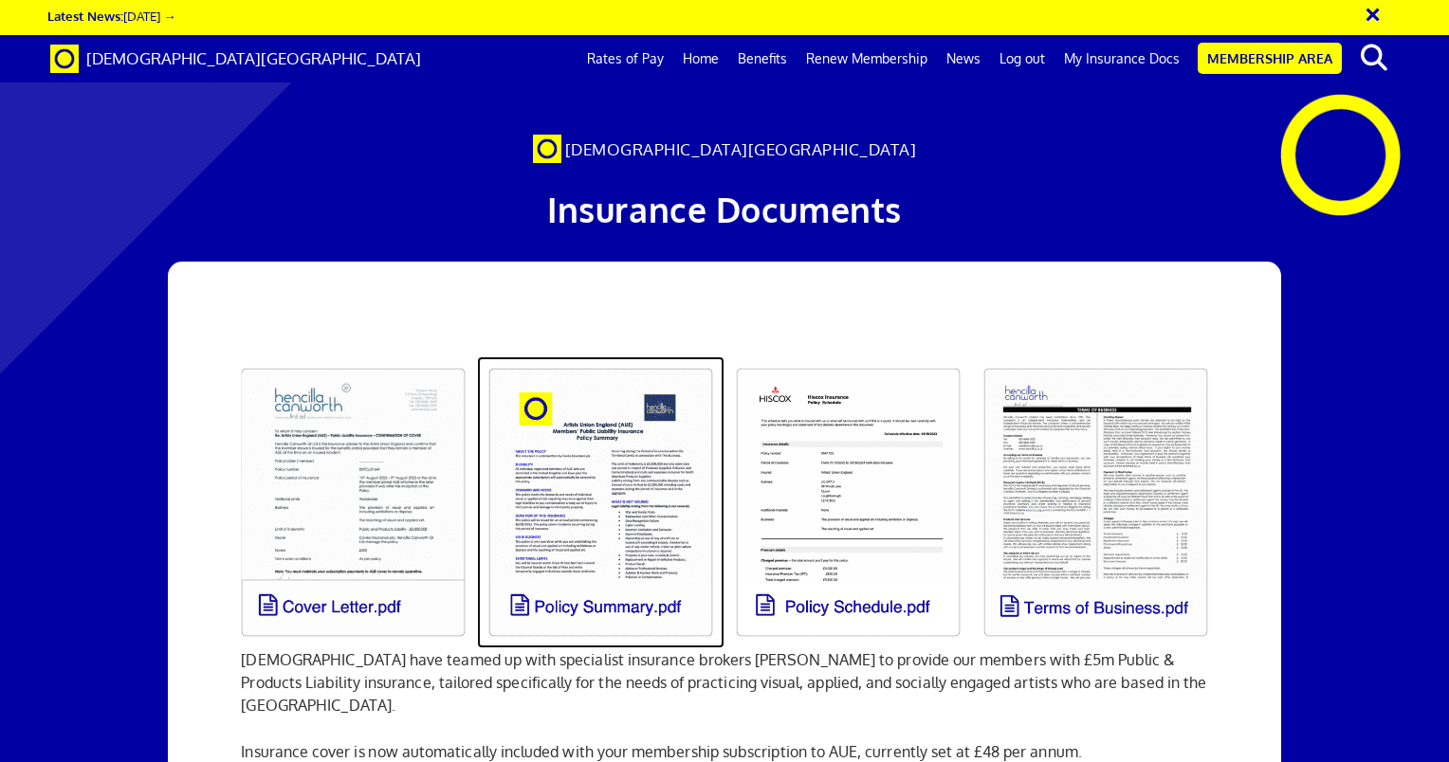
click at [593, 605] on link at bounding box center [601, 503] width 248 height 292
